Goal: Transaction & Acquisition: Obtain resource

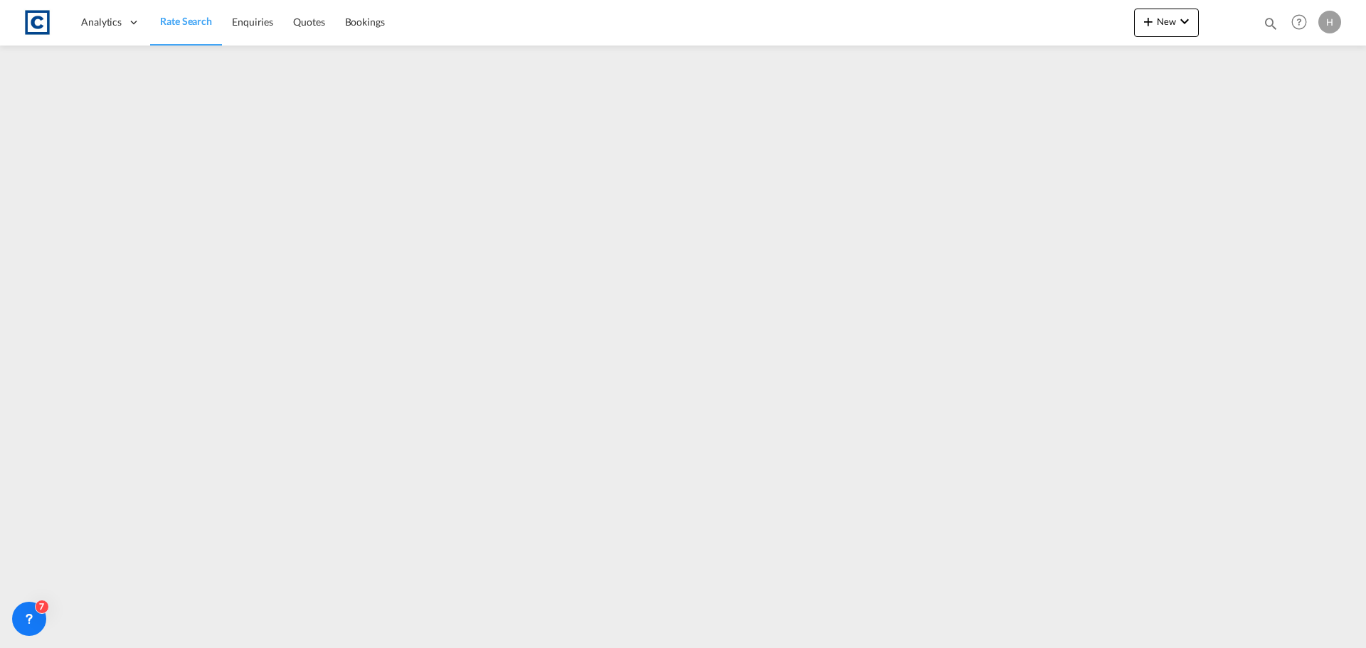
click at [177, 19] on span "Rate Search" at bounding box center [186, 21] width 52 height 12
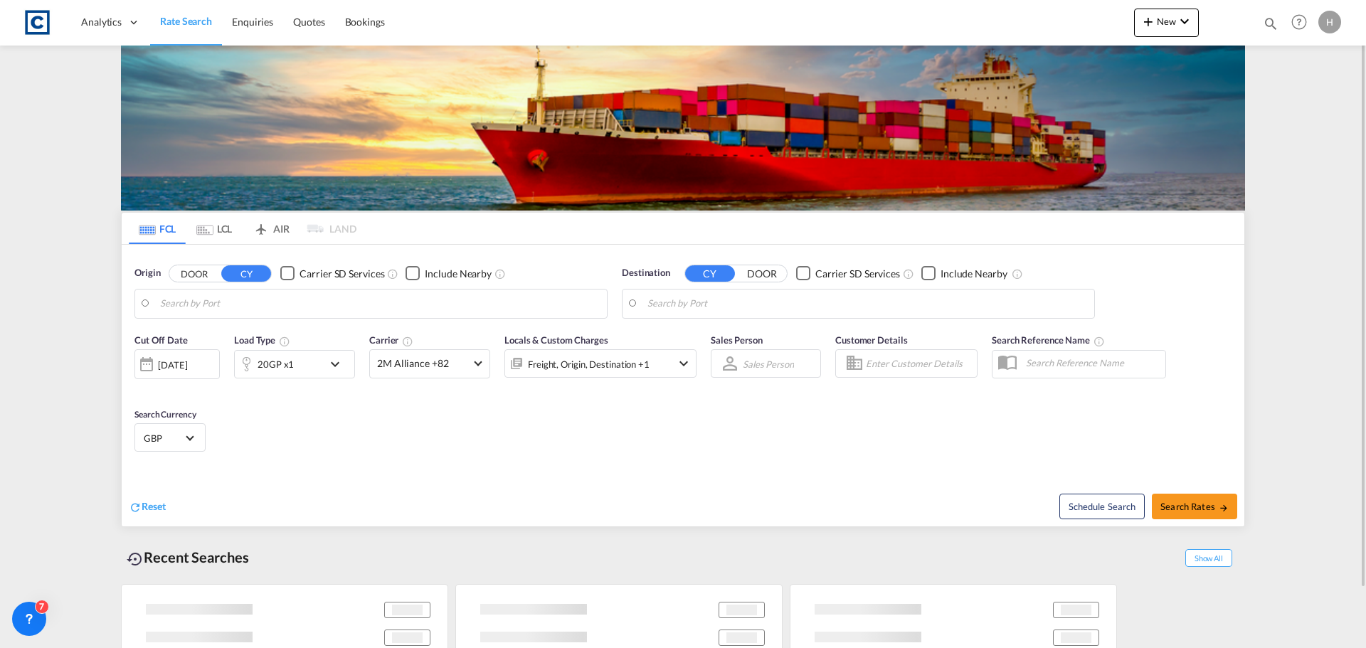
type input "GB-TS21, Stockton-on-Tees"
type input "[GEOGRAPHIC_DATA], ESLPG"
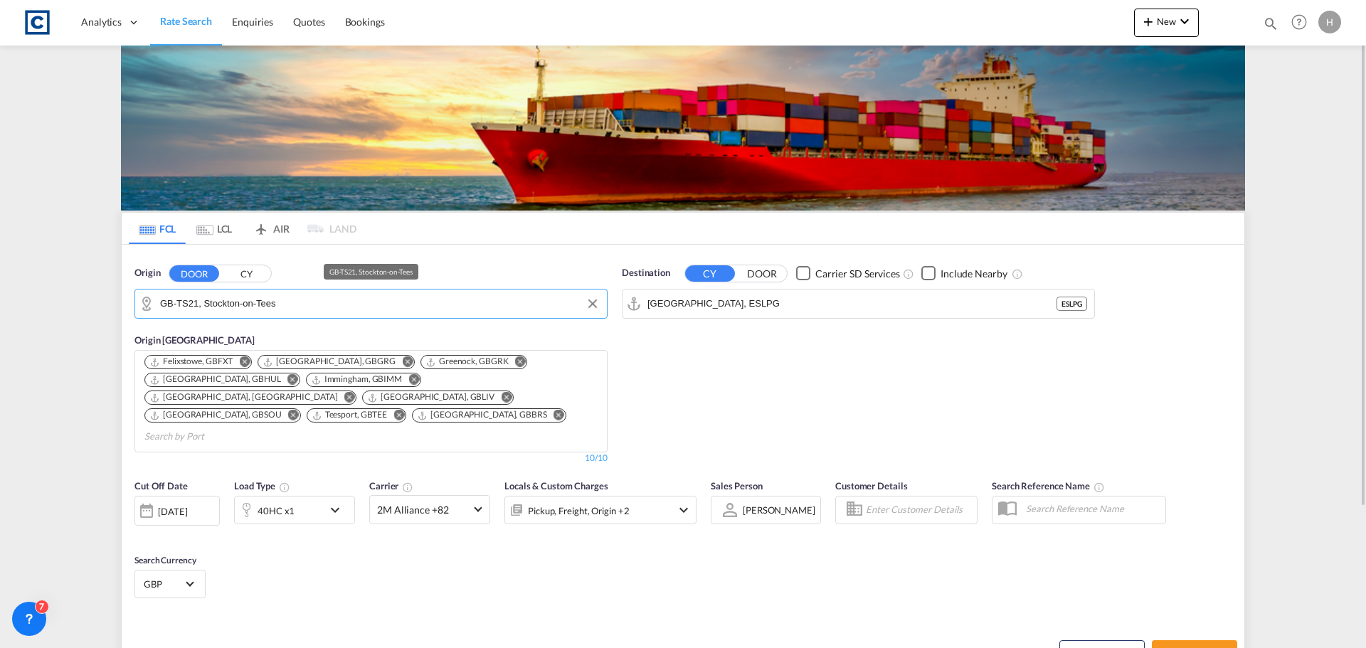
click at [545, 305] on input "GB-TS21, Stockton-on-Tees" at bounding box center [380, 303] width 440 height 21
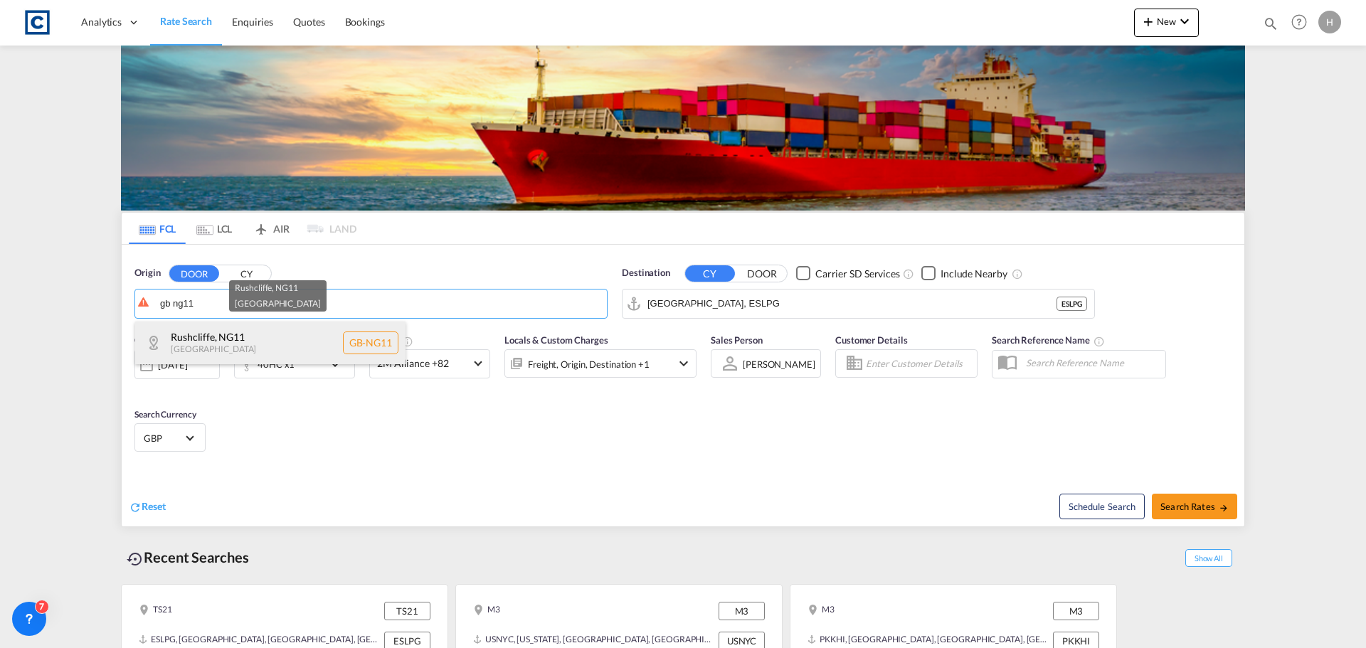
click at [316, 344] on div "Rushcliffe , NG11 [GEOGRAPHIC_DATA] [GEOGRAPHIC_DATA]-NG11" at bounding box center [270, 343] width 270 height 43
type input "GB-NG11, [GEOGRAPHIC_DATA]"
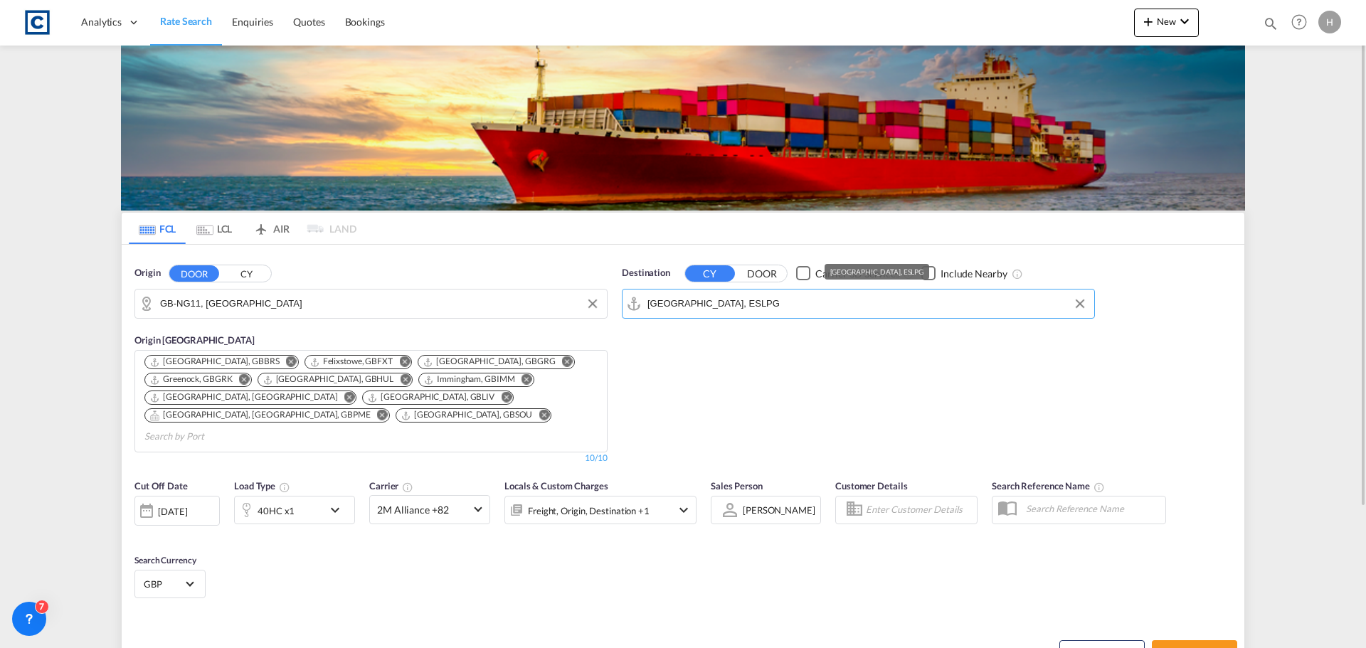
click at [791, 311] on input "[GEOGRAPHIC_DATA], ESLPG" at bounding box center [867, 303] width 440 height 21
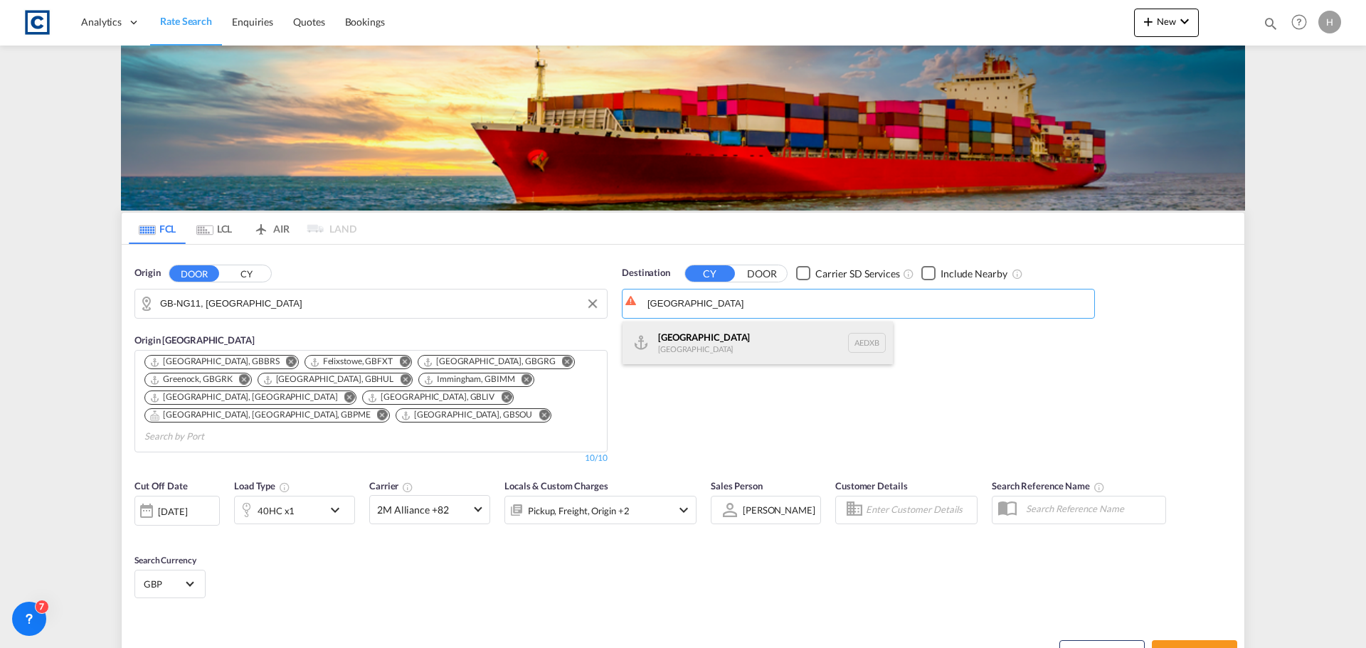
click at [781, 341] on div "[GEOGRAPHIC_DATA] [GEOGRAPHIC_DATA] AEDXB" at bounding box center [758, 343] width 270 height 43
type input "[GEOGRAPHIC_DATA], AEDXB"
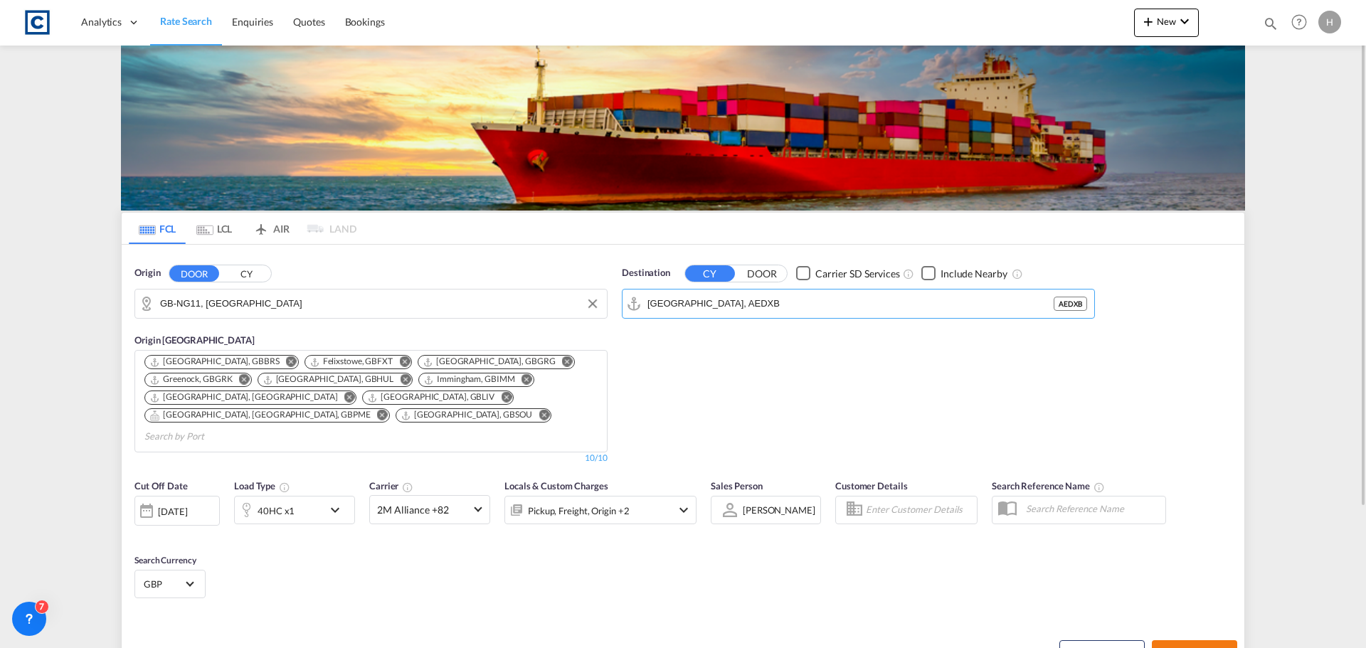
click at [1219, 647] on md-icon "icon-arrow-right" at bounding box center [1224, 654] width 10 height 10
type input "NG11 to AEDXB / [DATE]"
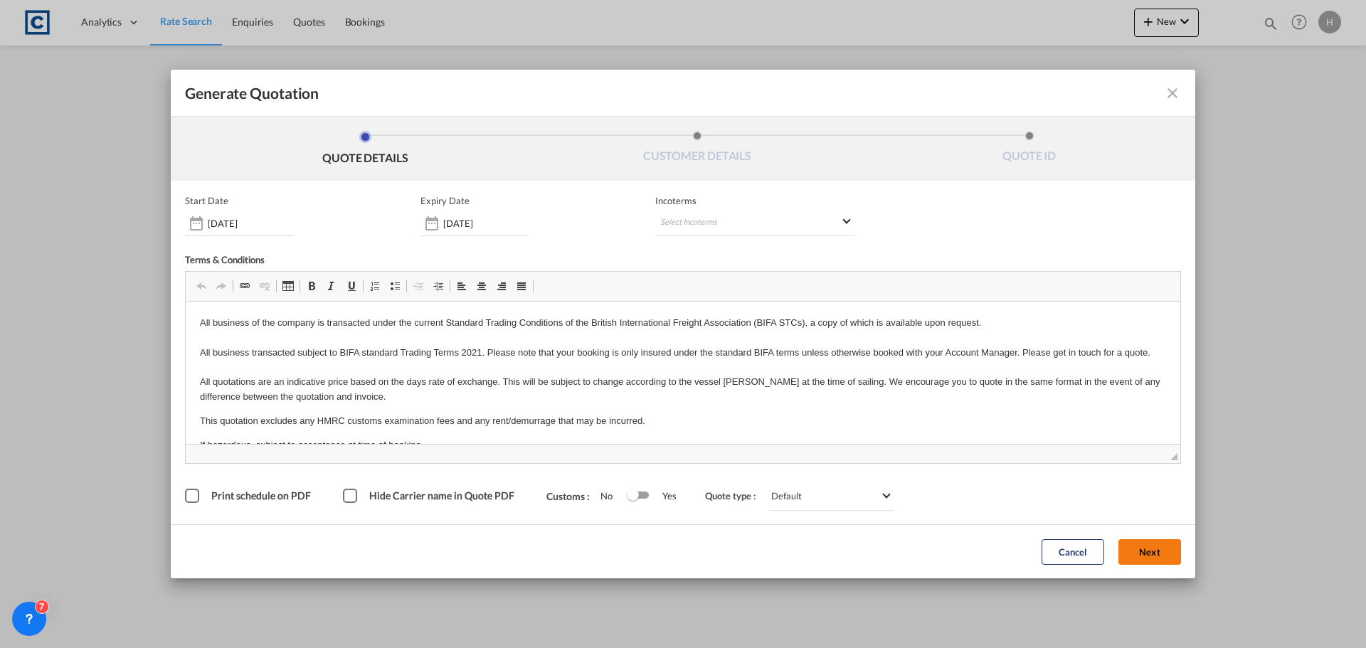
click at [1148, 555] on button "Next" at bounding box center [1150, 552] width 63 height 26
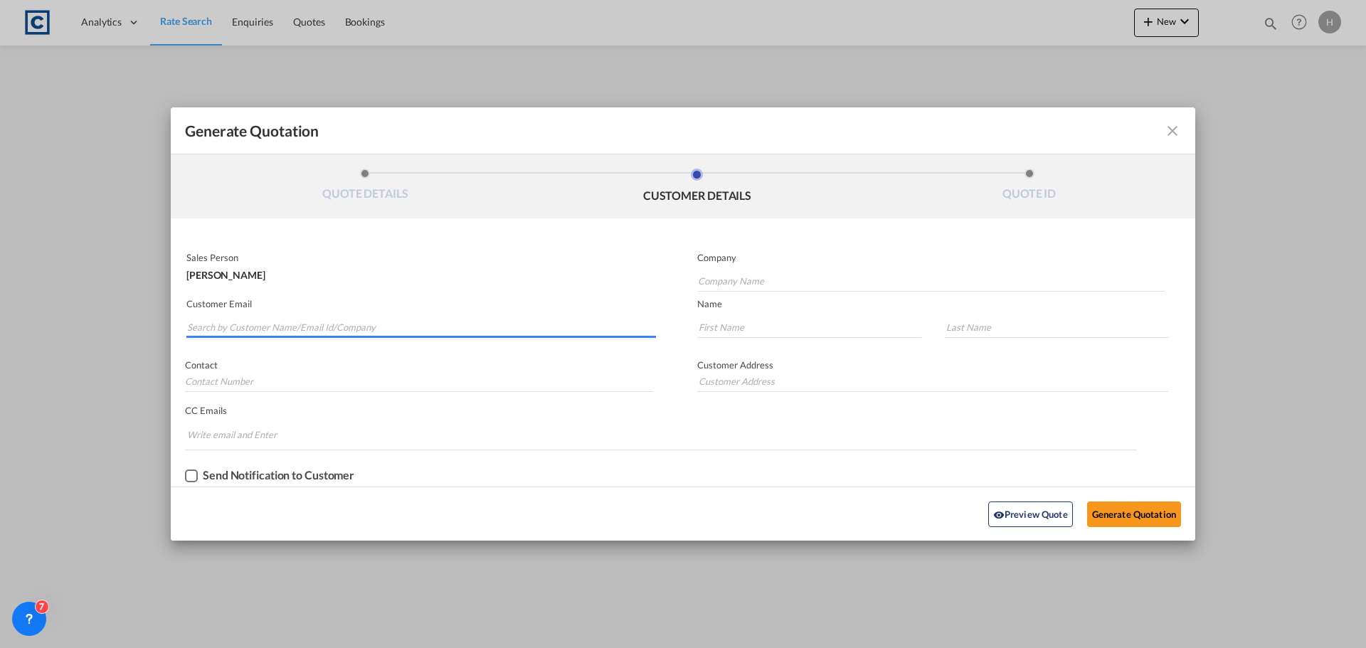
click at [356, 331] on input "Search by Customer Name/Email Id/Company" at bounding box center [421, 327] width 469 height 21
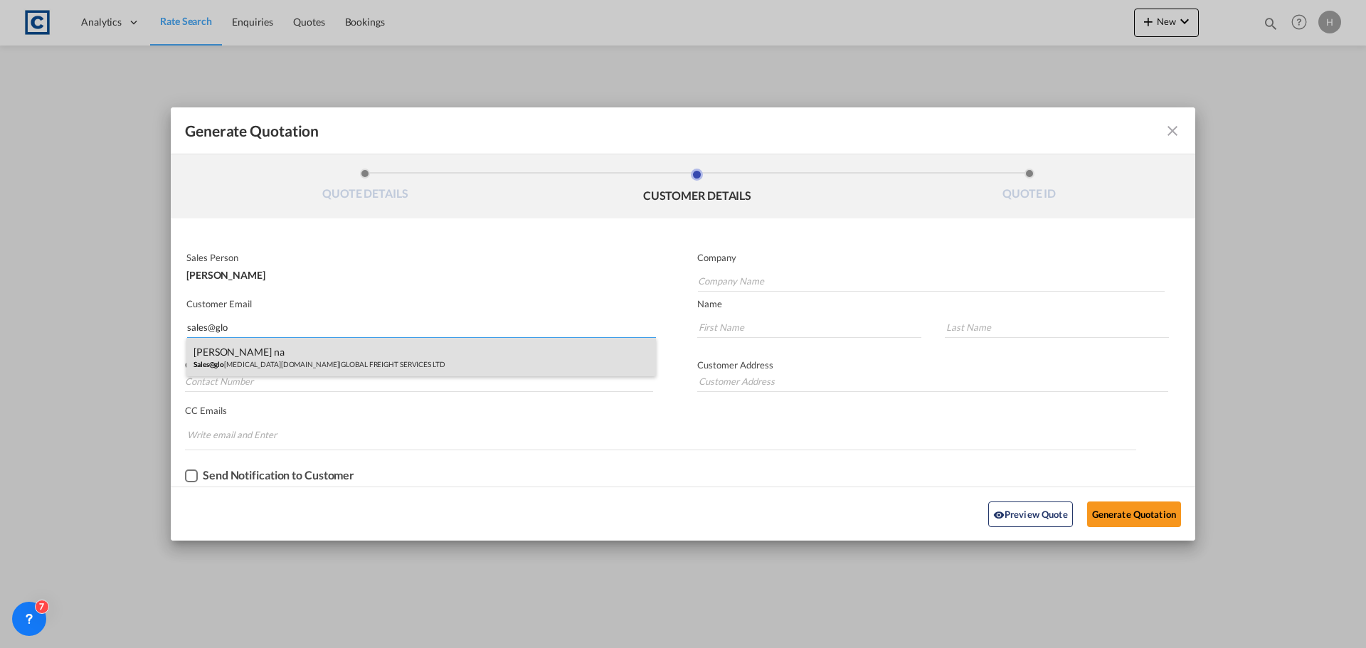
type input "sales@glo"
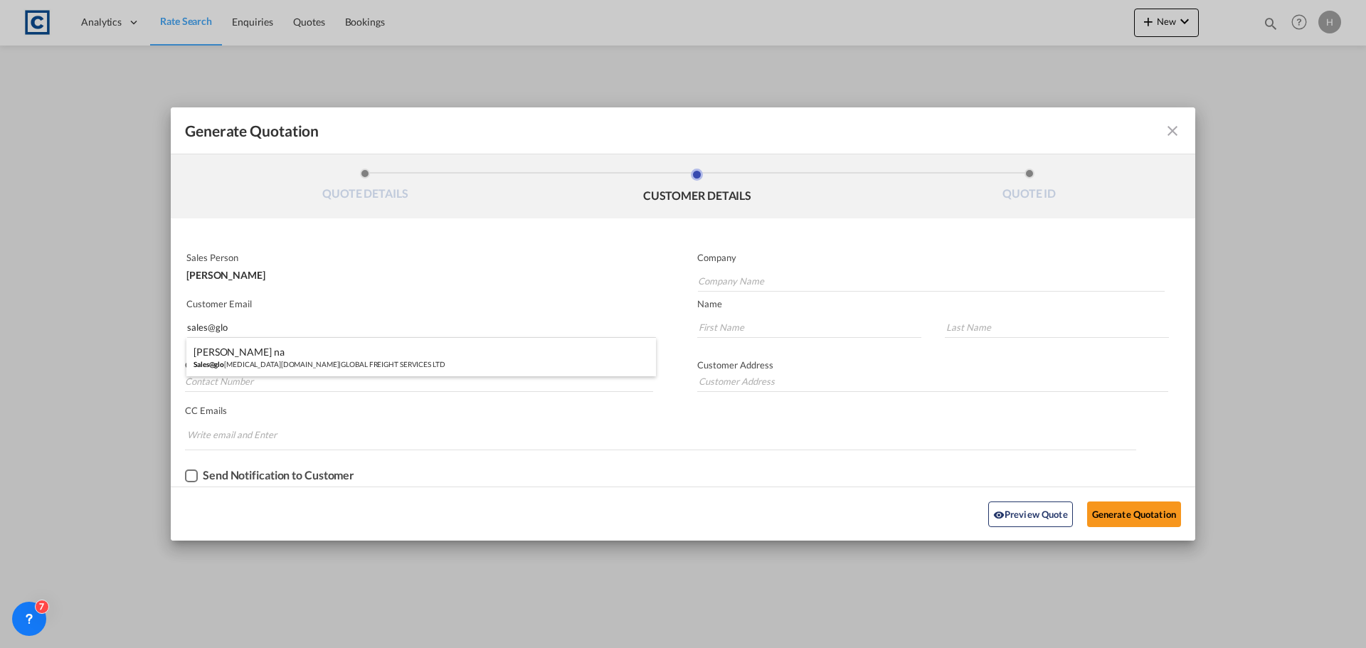
drag, startPoint x: 338, startPoint y: 354, endPoint x: 413, endPoint y: 357, distance: 74.8
click at [339, 354] on div "[PERSON_NAME] na Sales@glo [MEDICAL_DATA][DOMAIN_NAME] | GLOBAL FREIGHT SERVICE…" at bounding box center [421, 357] width 470 height 38
type input "GLOBAL FREIGHT SERVICES LTD"
type input "[EMAIL_ADDRESS][DOMAIN_NAME]"
type input "[PERSON_NAME]"
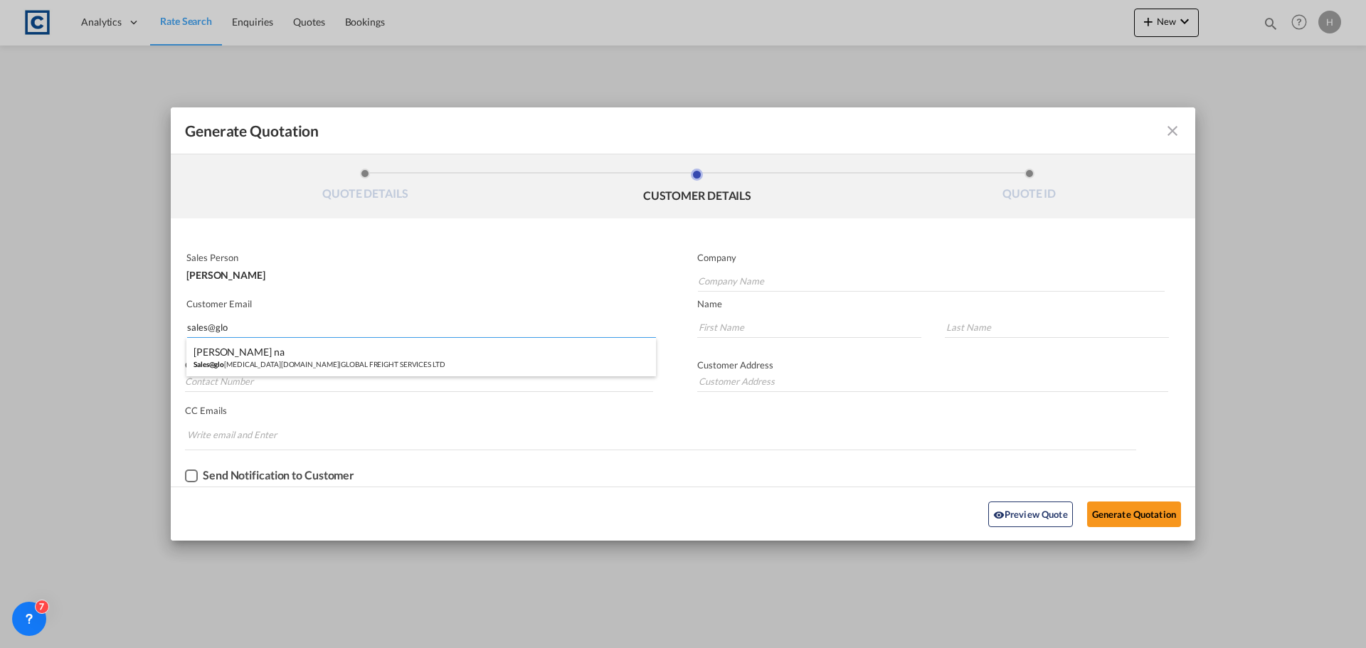
type input "na"
type input "01952 270 699"
type input "UNIT C3 [STREET_ADDRESS]"
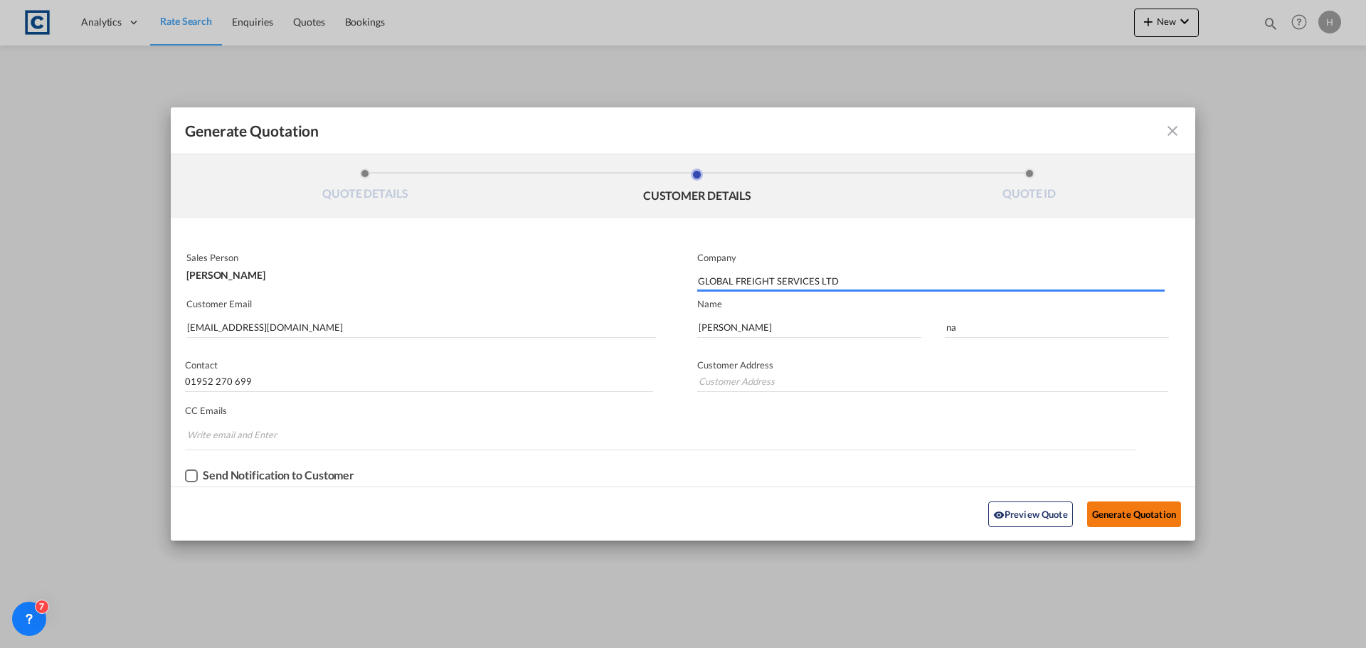
click at [1163, 509] on button "Generate Quotation" at bounding box center [1134, 515] width 94 height 26
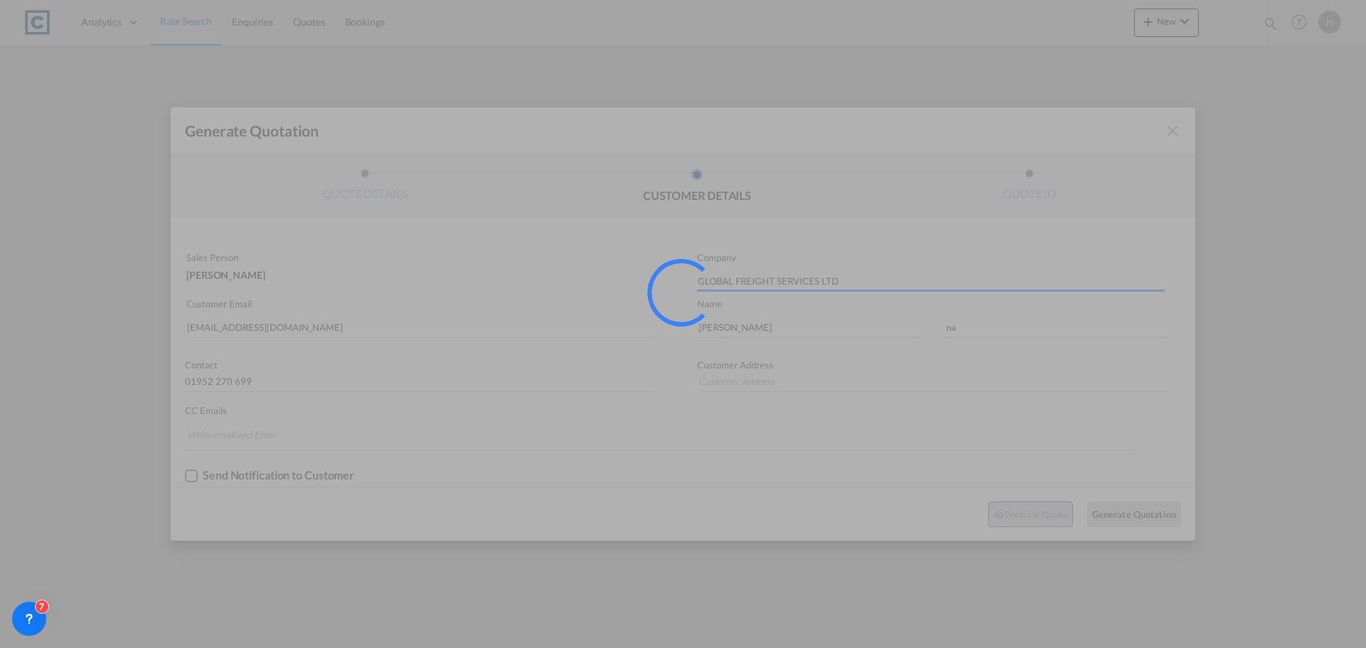
type input "UNIT C3 [STREET_ADDRESS]"
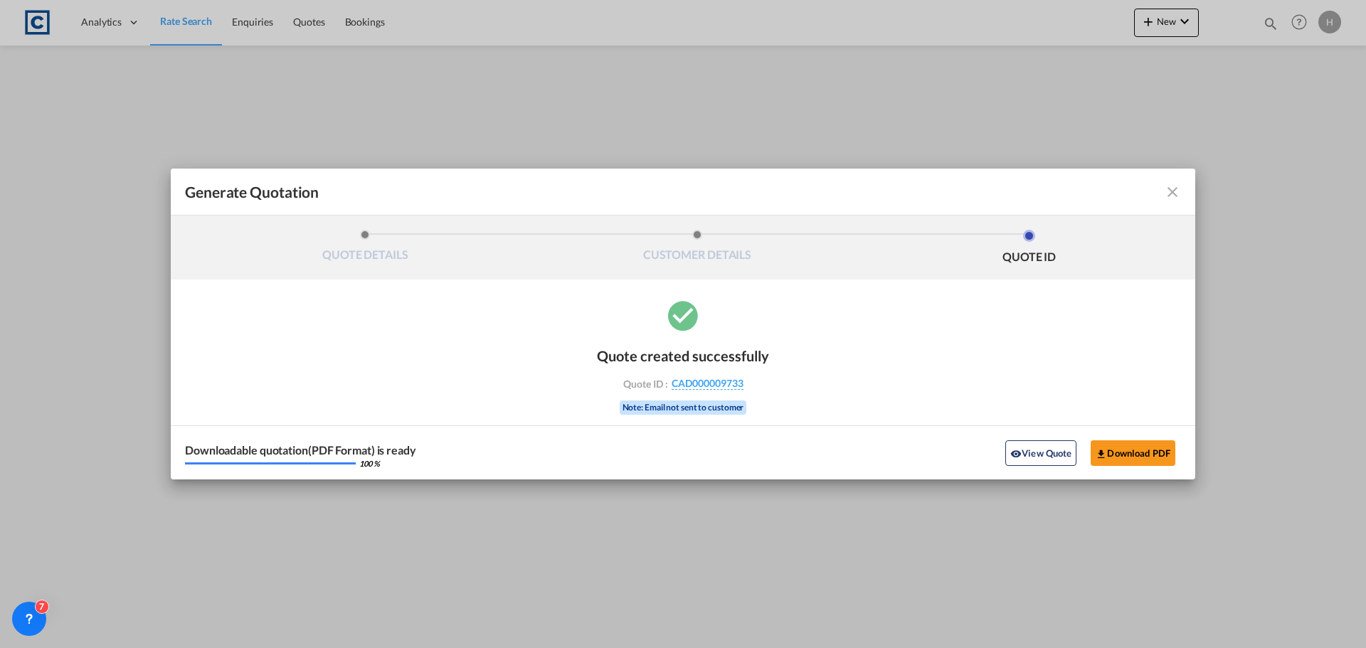
drag, startPoint x: 758, startPoint y: 387, endPoint x: 761, endPoint y: 393, distance: 7.3
click at [760, 393] on div "Quote created successfully Quote ID : CAD000009733 Note: Email not sent to cust…" at bounding box center [683, 379] width 172 height 92
copy div "CAD000009733"
click at [1026, 453] on button "View Quote" at bounding box center [1040, 453] width 71 height 26
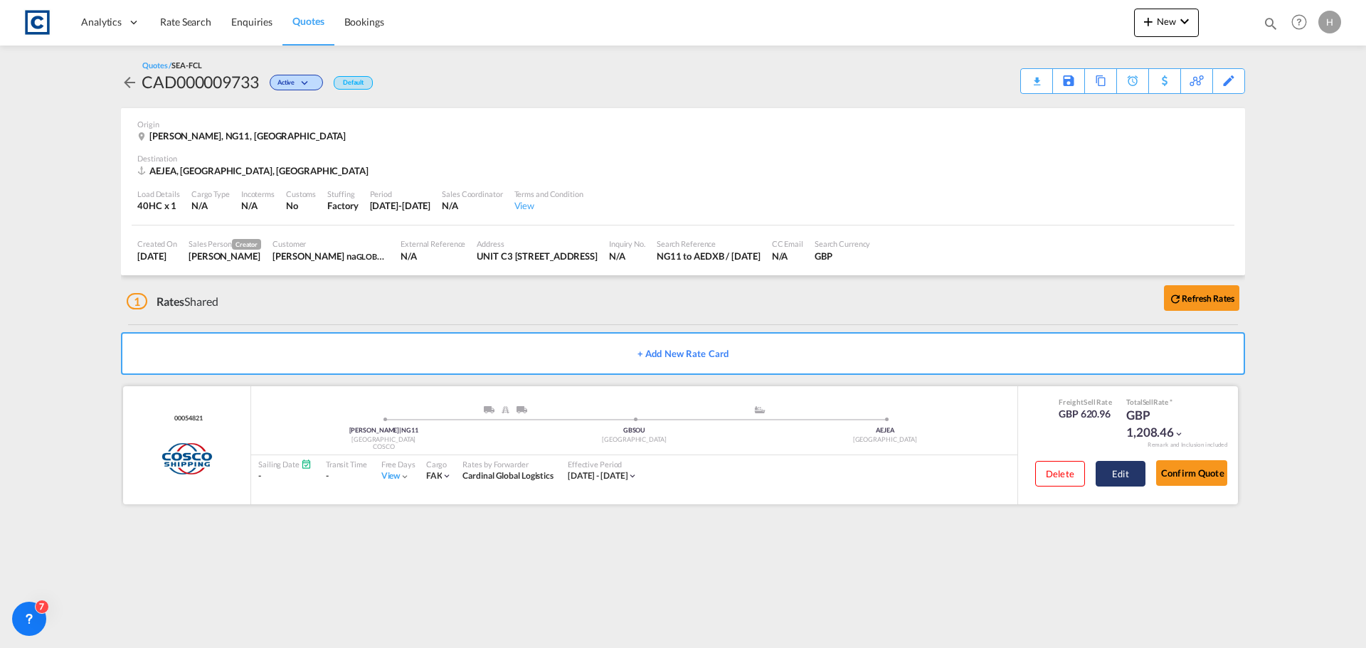
click at [1124, 480] on button "Edit" at bounding box center [1121, 474] width 50 height 26
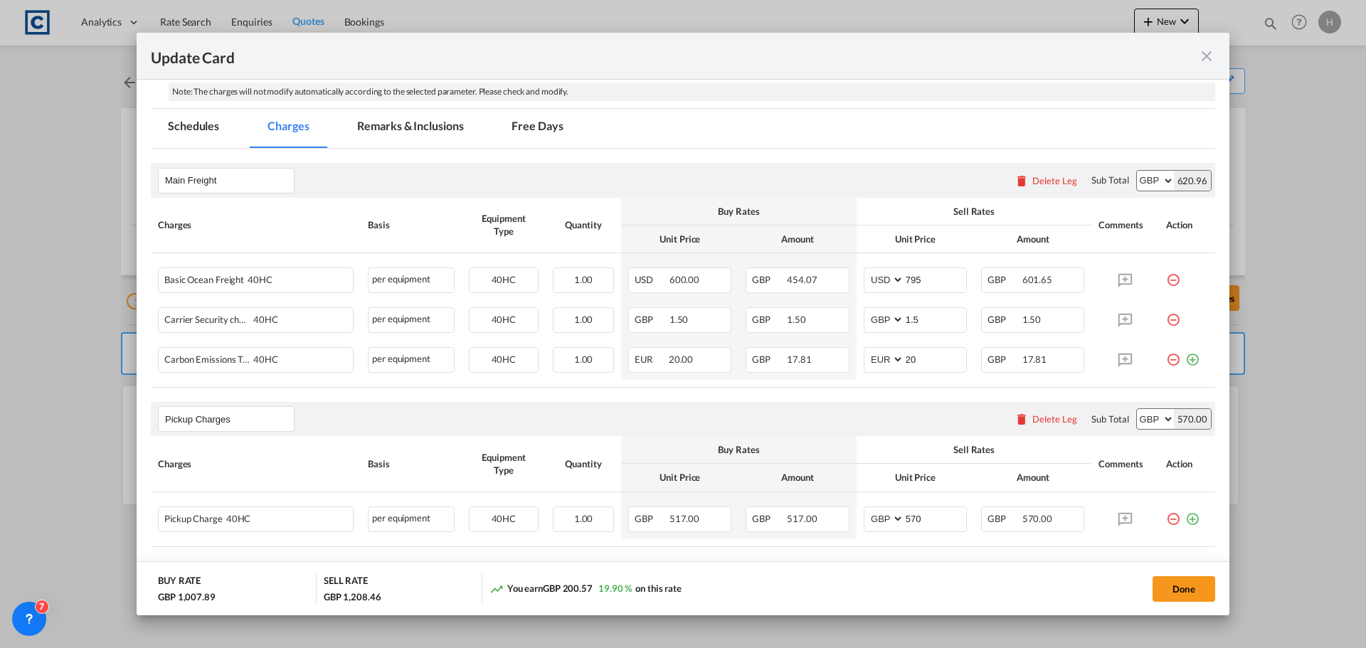
scroll to position [498, 0]
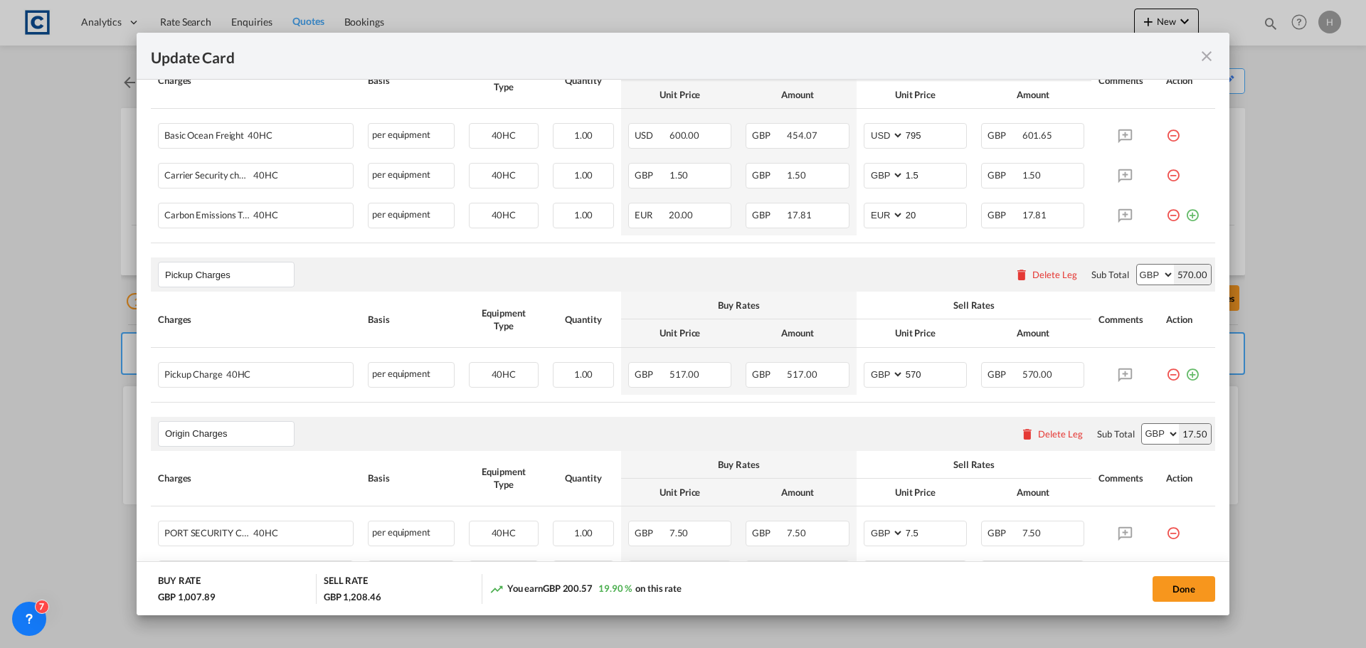
click at [1202, 55] on md-icon "icon-close fg-AAA8AD m-0 pointer" at bounding box center [1206, 56] width 17 height 17
